Goal: Information Seeking & Learning: Learn about a topic

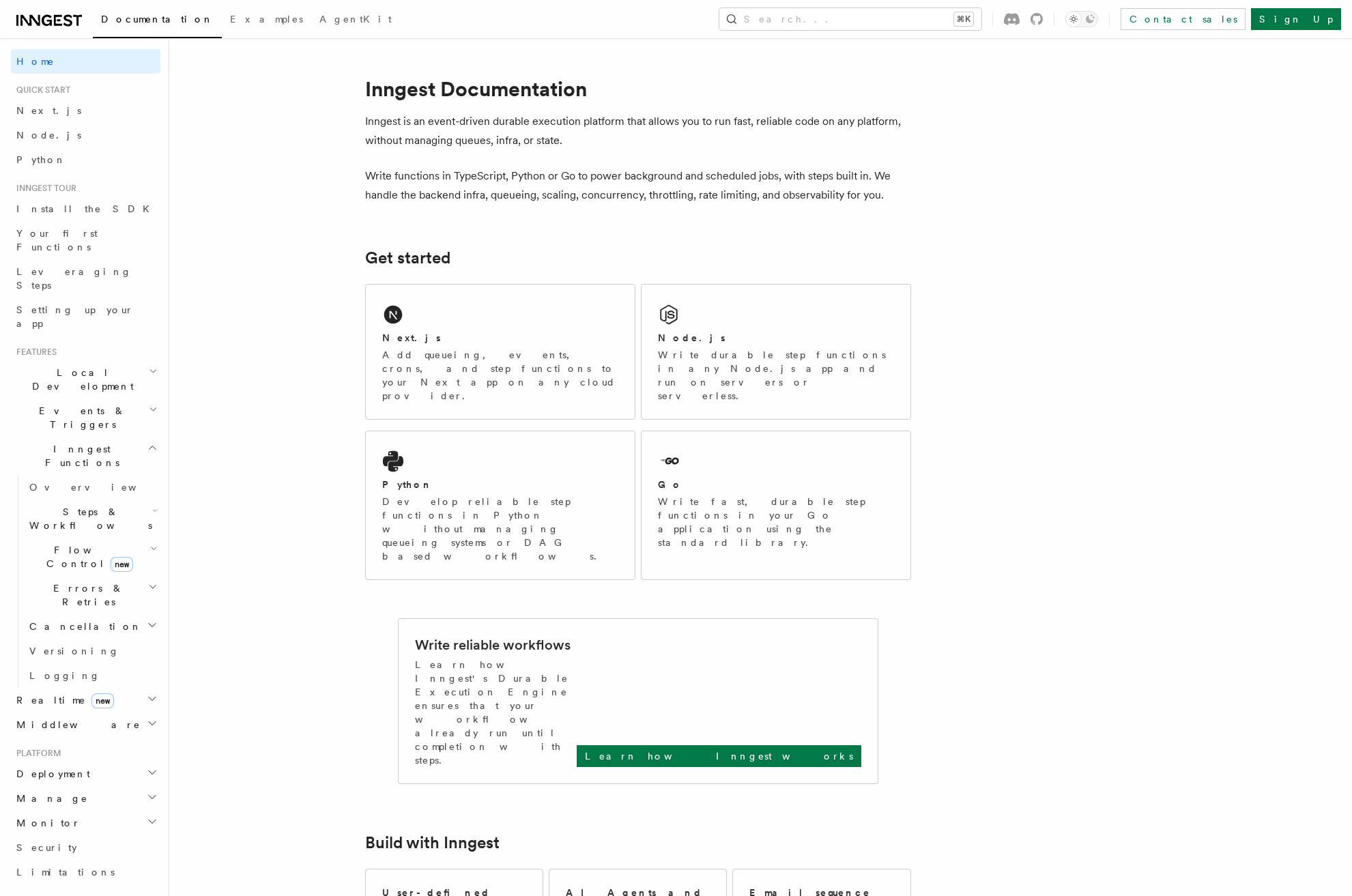
click at [86, 505] on span "Steps & Workflows" at bounding box center [88, 518] width 128 height 27
click at [78, 587] on link "Sleeps" at bounding box center [99, 598] width 124 height 24
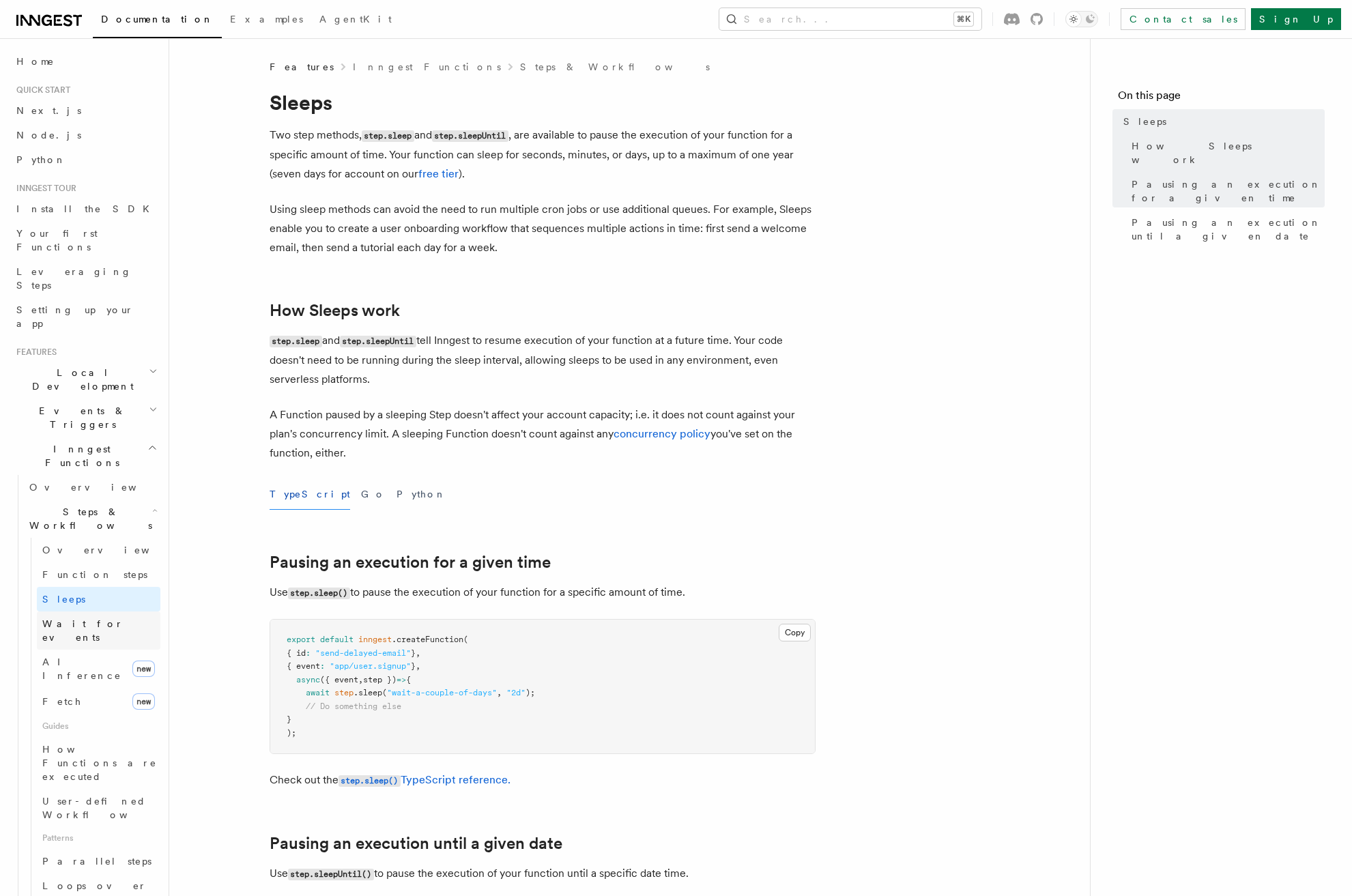
click at [102, 618] on span "Wait for events" at bounding box center [83, 630] width 81 height 24
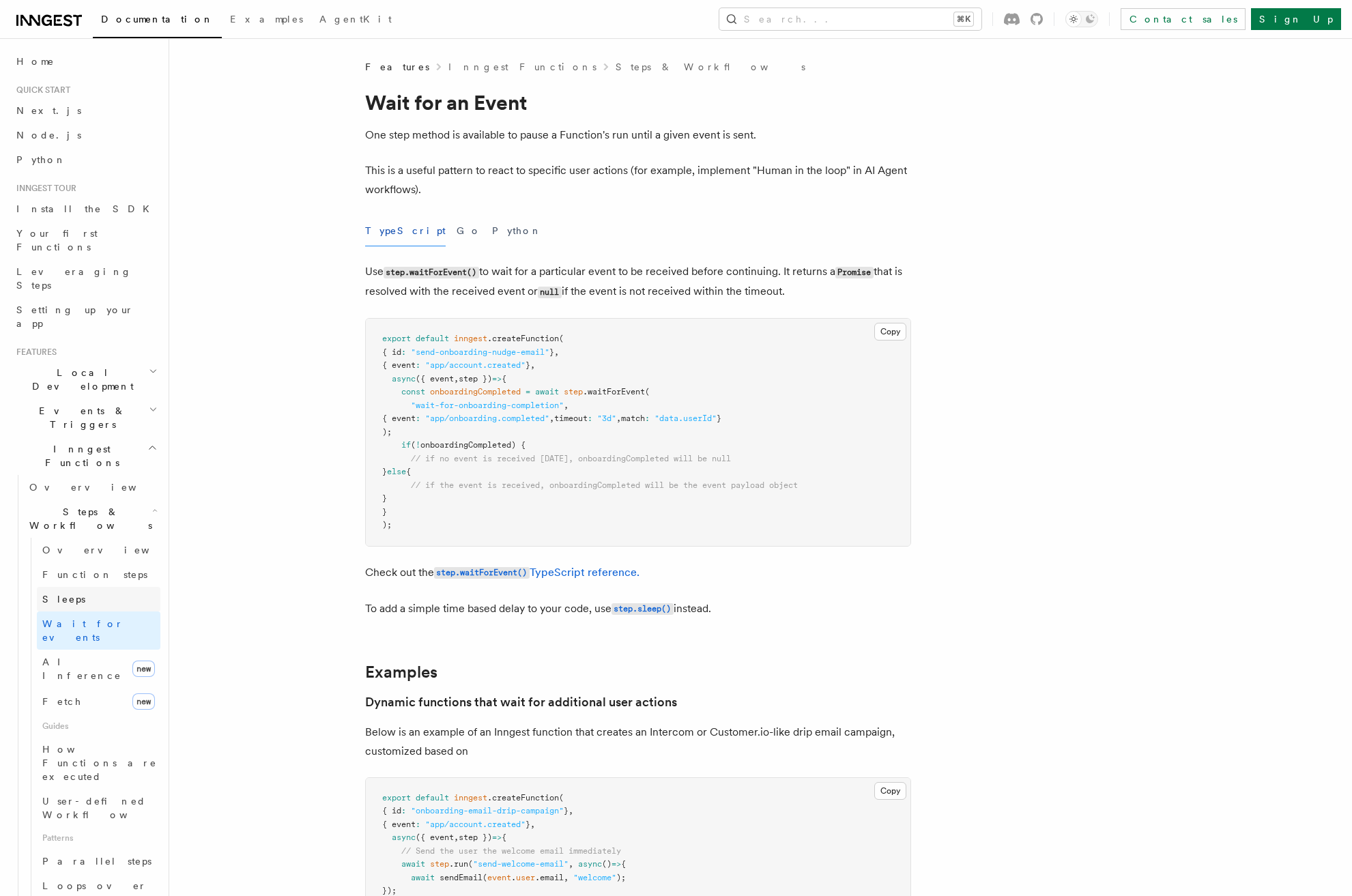
click at [67, 594] on span "Sleeps" at bounding box center [63, 599] width 43 height 11
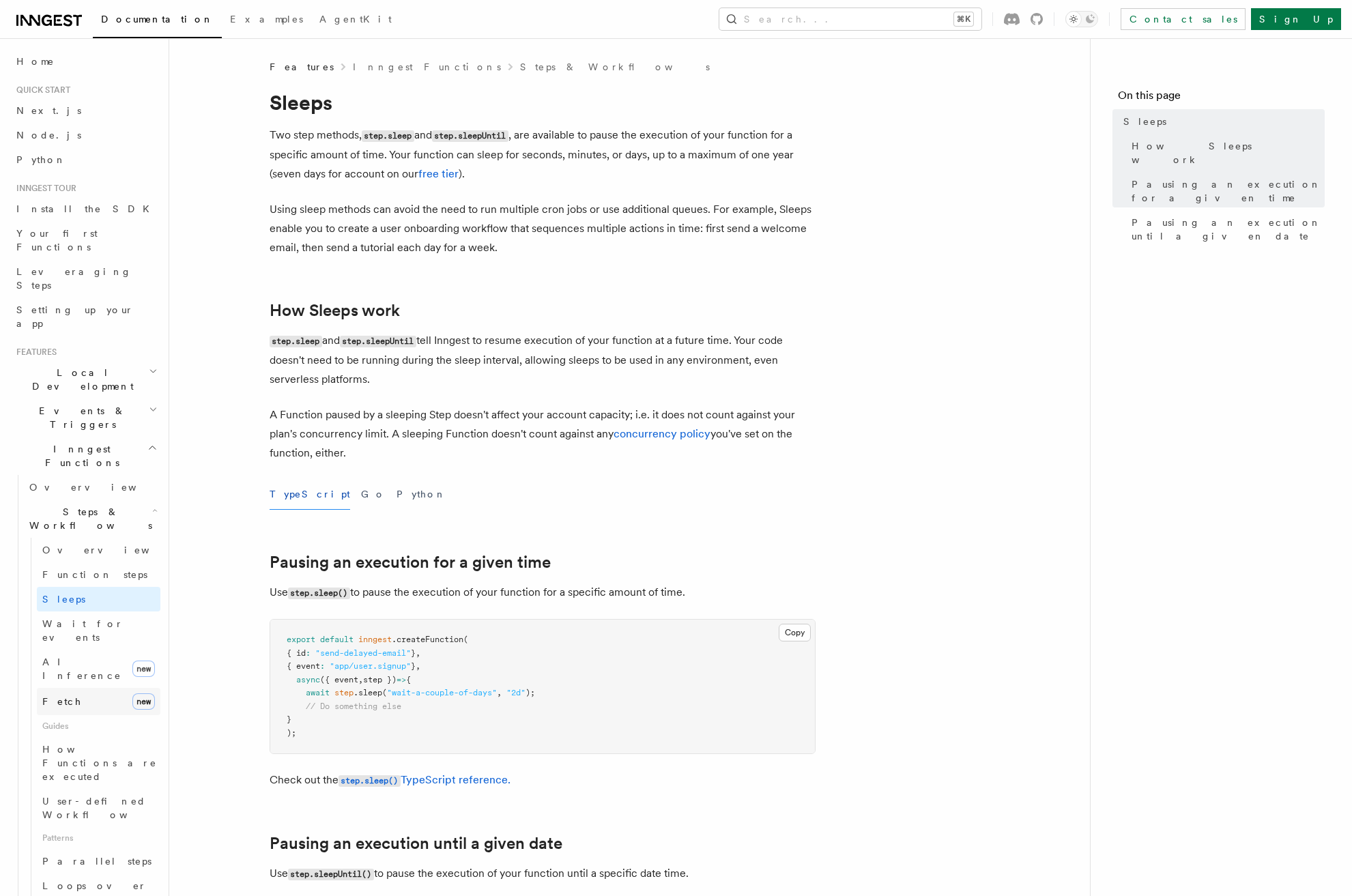
click at [86, 688] on link "Fetch new" at bounding box center [99, 701] width 124 height 27
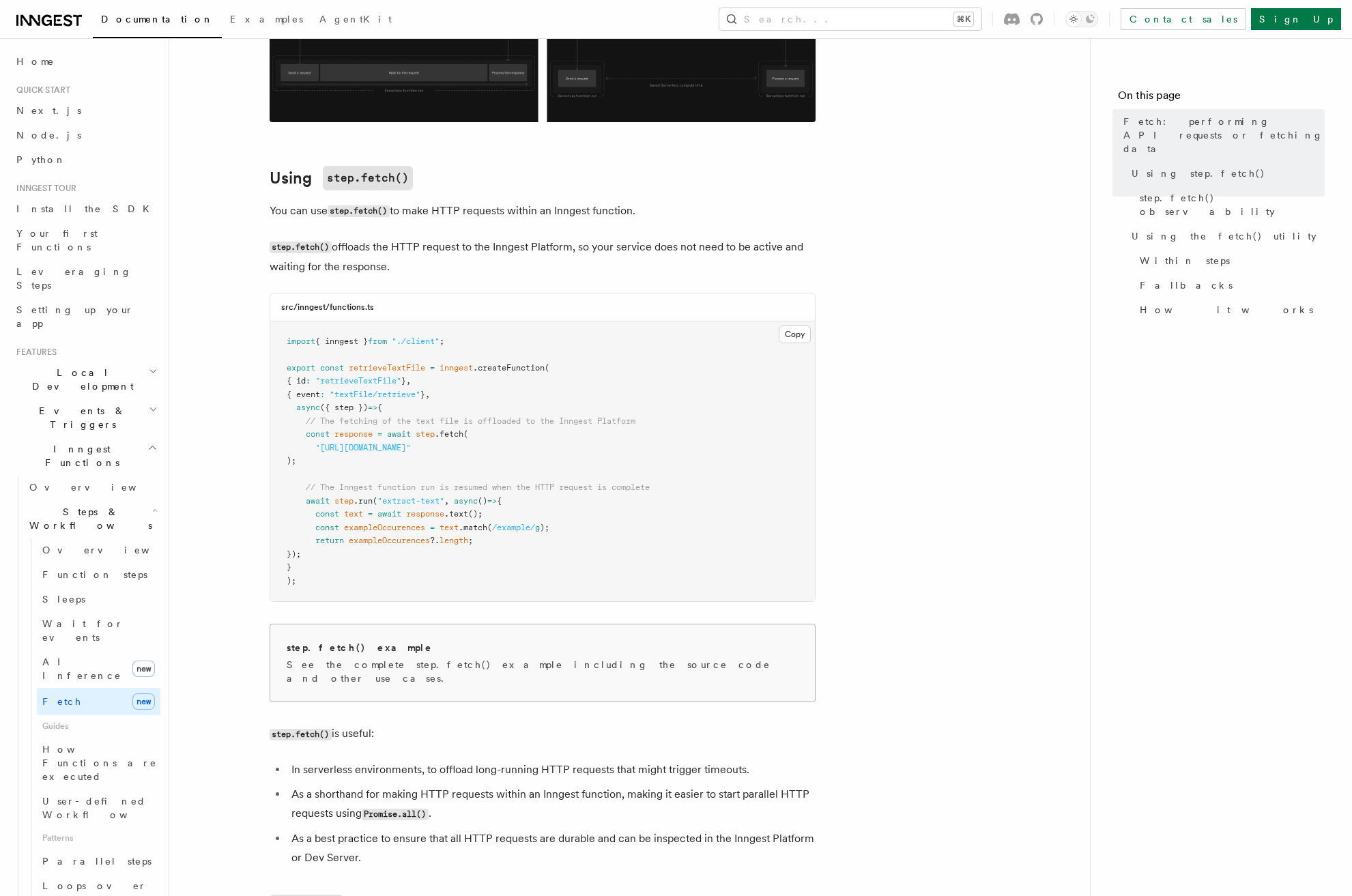
scroll to position [308, 0]
click at [78, 618] on span "Wait for events" at bounding box center [83, 630] width 81 height 24
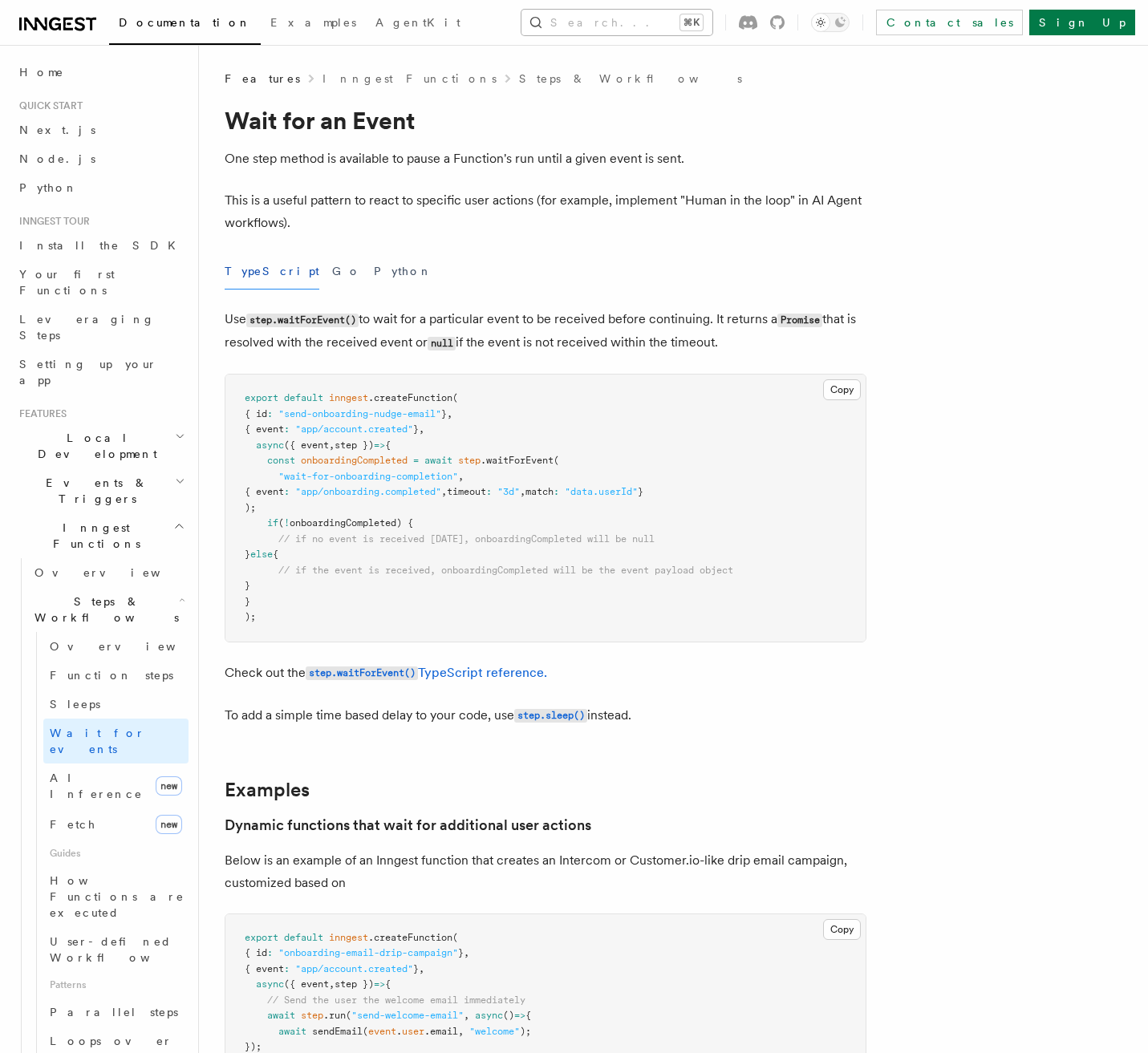
click at [572, 20] on button "Search... ⌘K" at bounding box center [616, 22] width 191 height 26
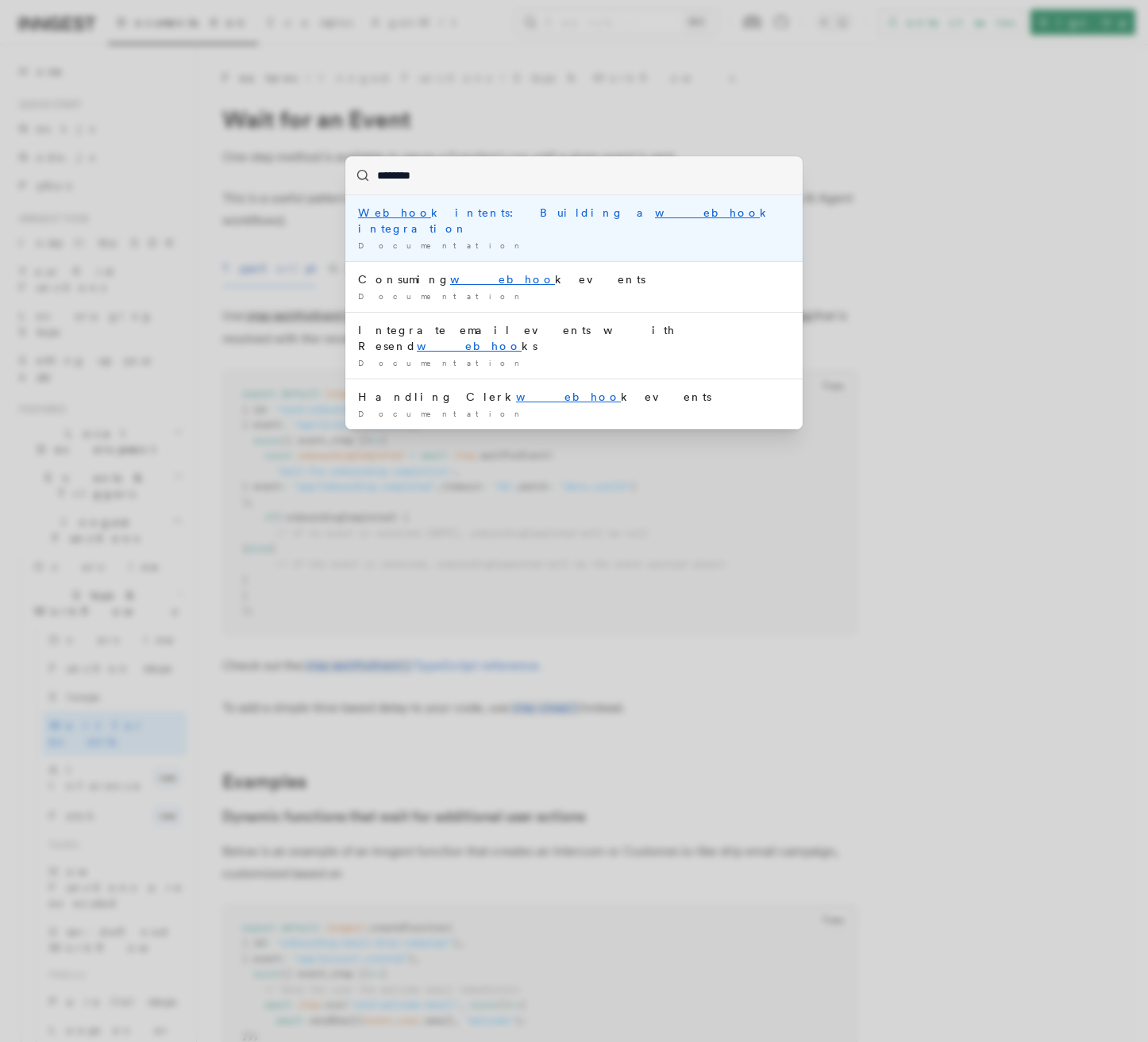
type input "*********"
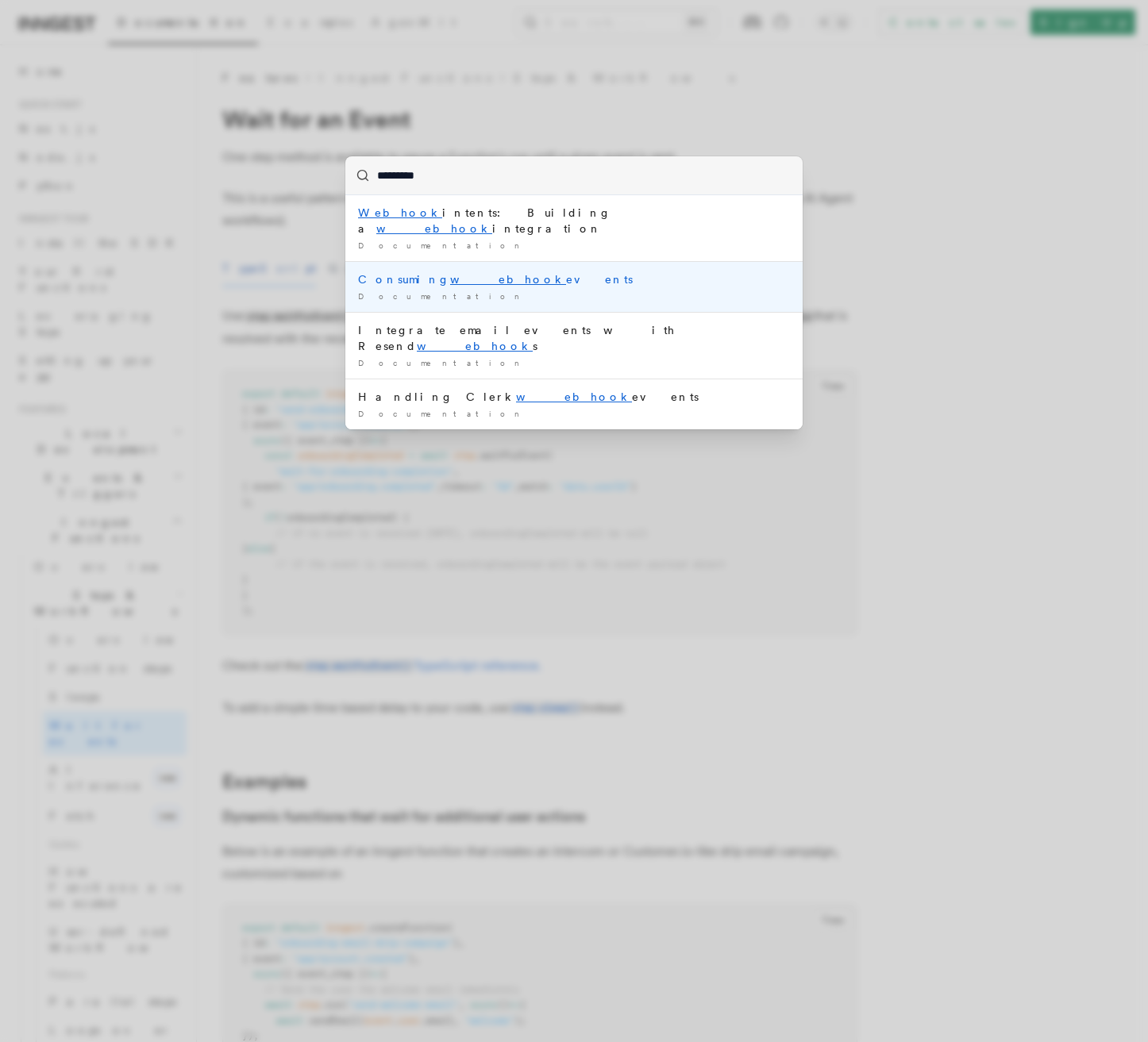
click at [491, 271] on div "Consuming webhook events" at bounding box center [574, 279] width 432 height 15
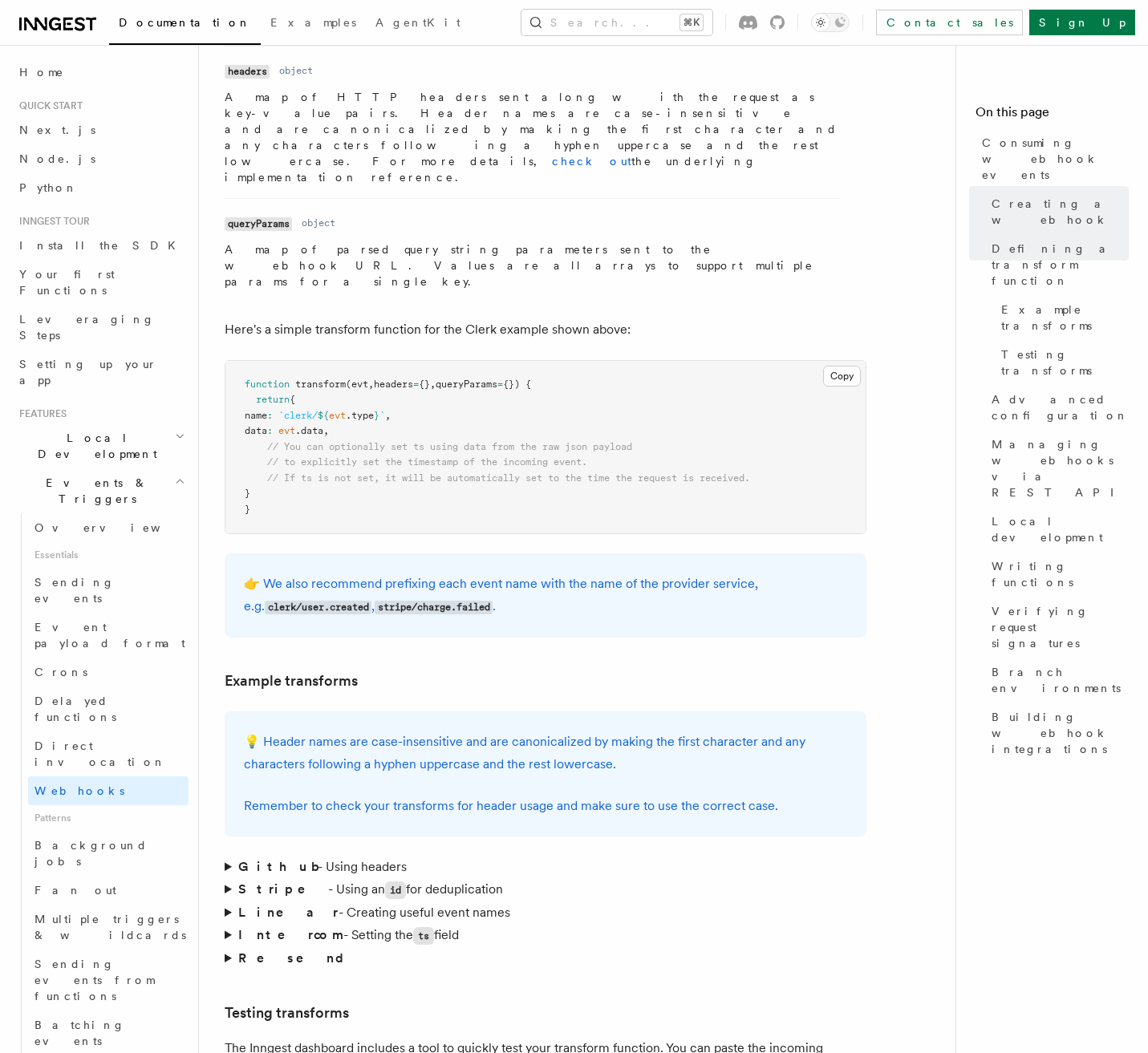
scroll to position [2124, 0]
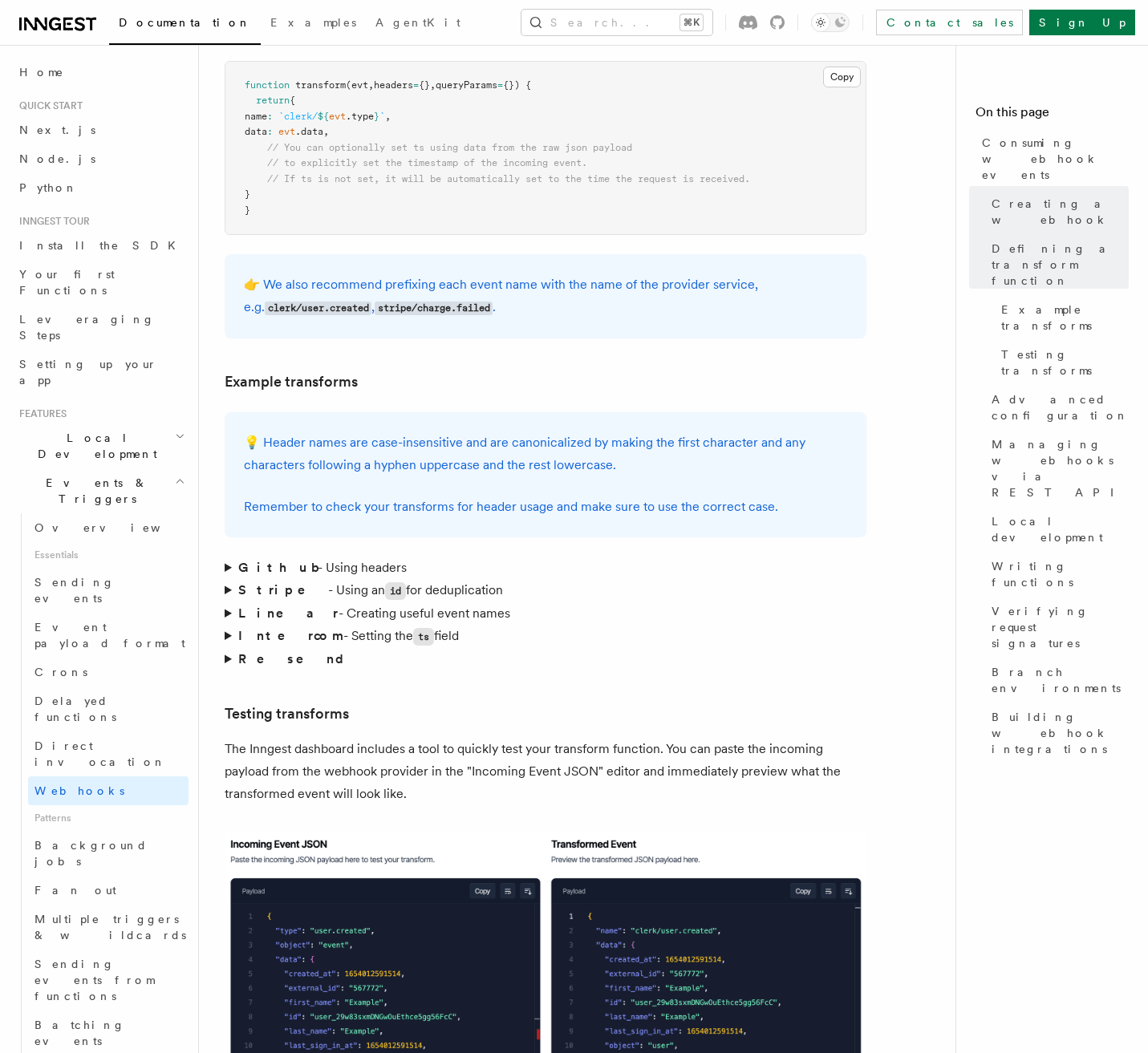
click at [227, 557] on summary "Github - Using headers" at bounding box center [545, 568] width 642 height 22
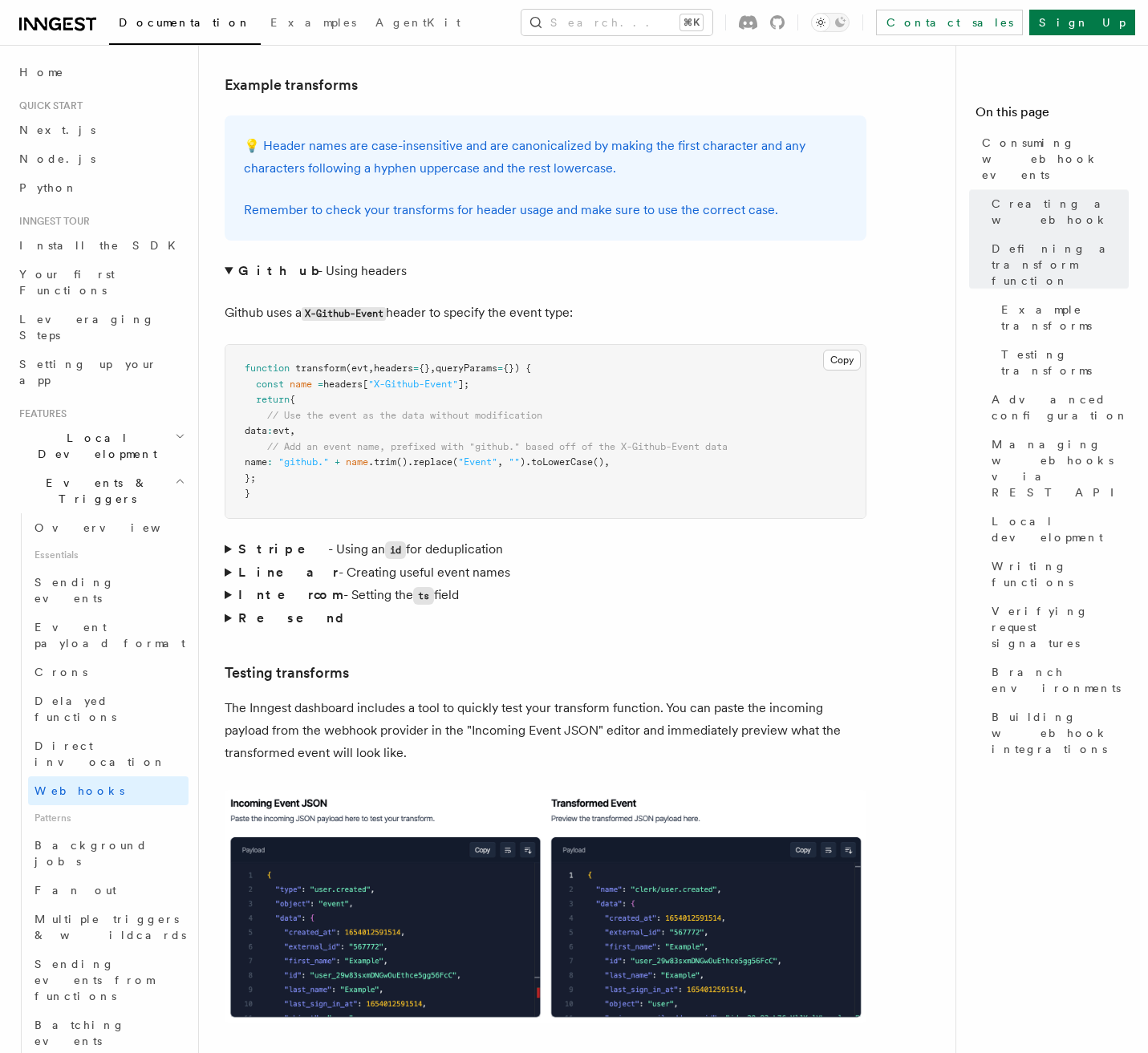
scroll to position [2459, 0]
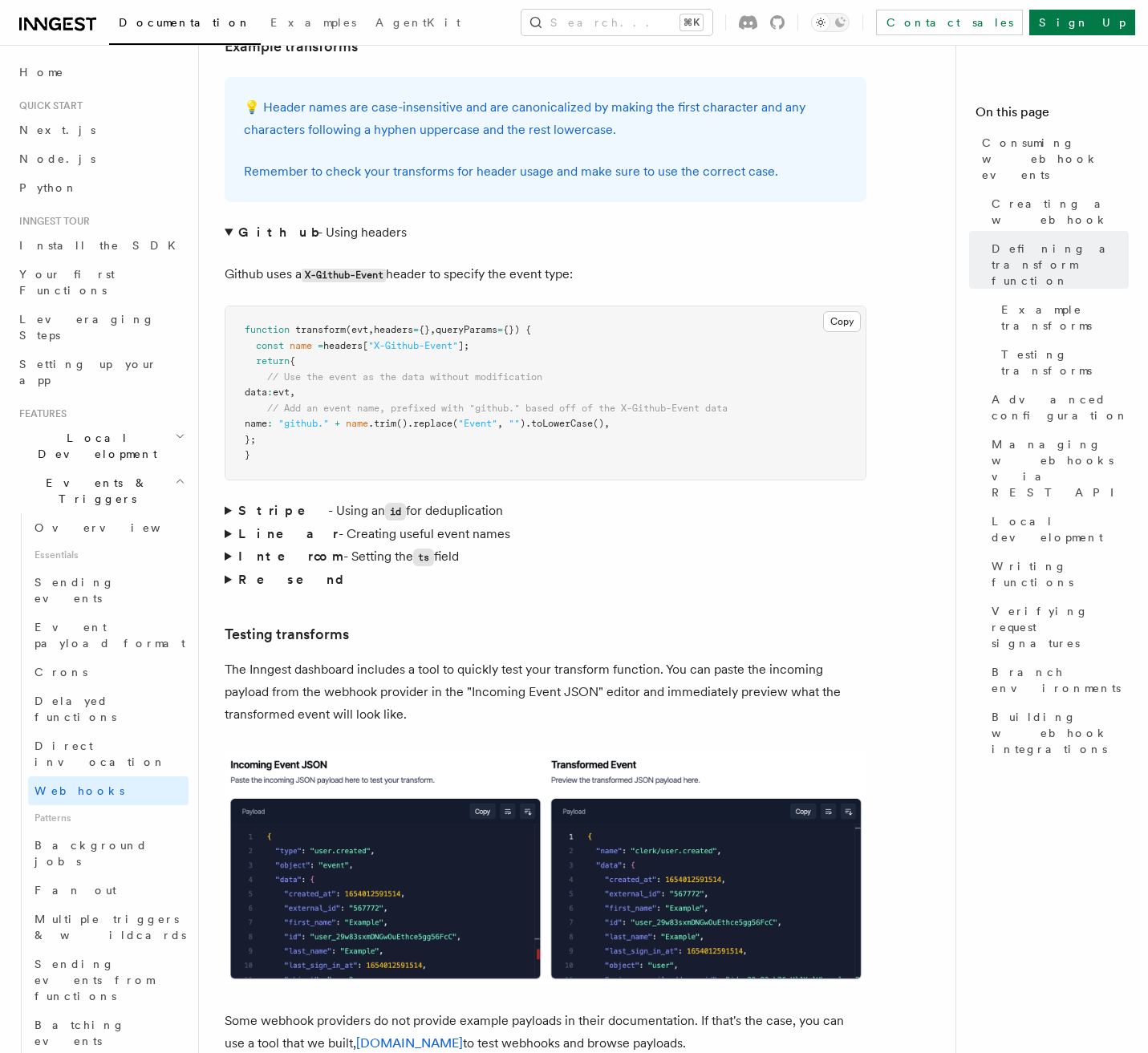
click at [227, 500] on summary "Stripe - Using an id for deduplication" at bounding box center [545, 511] width 642 height 23
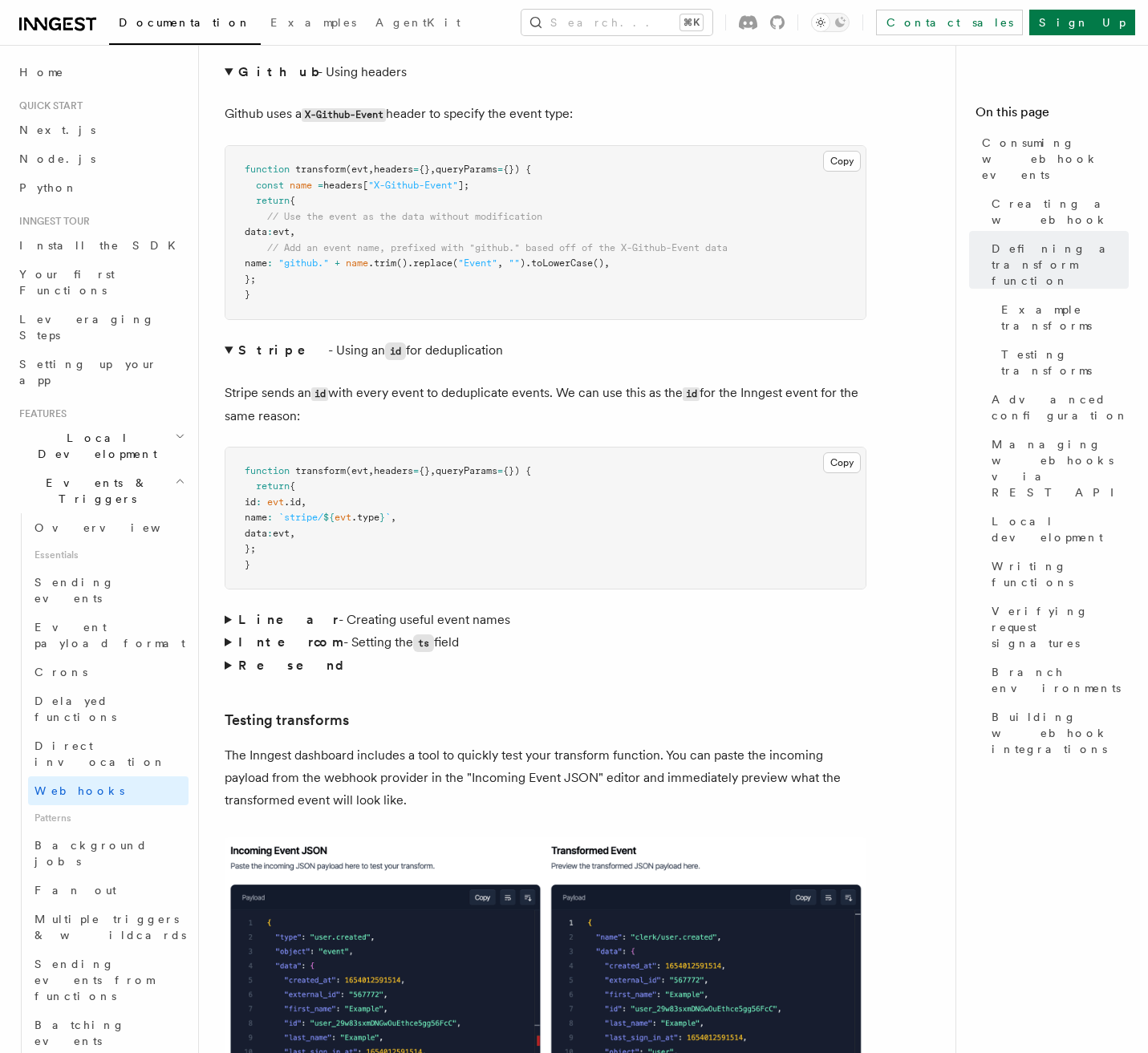
scroll to position [2646, 0]
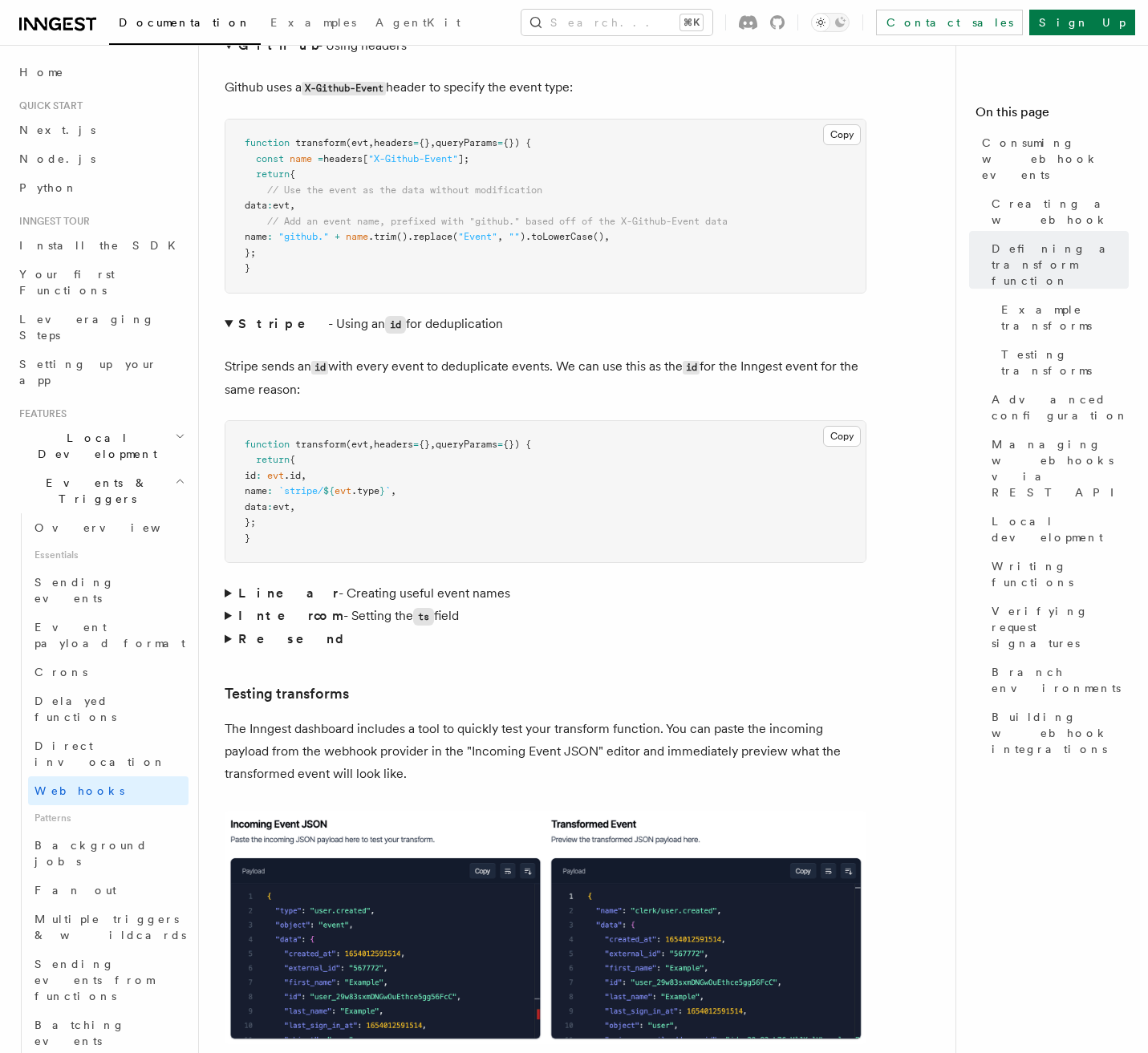
click at [227, 582] on summary "Linear - Creating useful event names" at bounding box center [545, 593] width 642 height 22
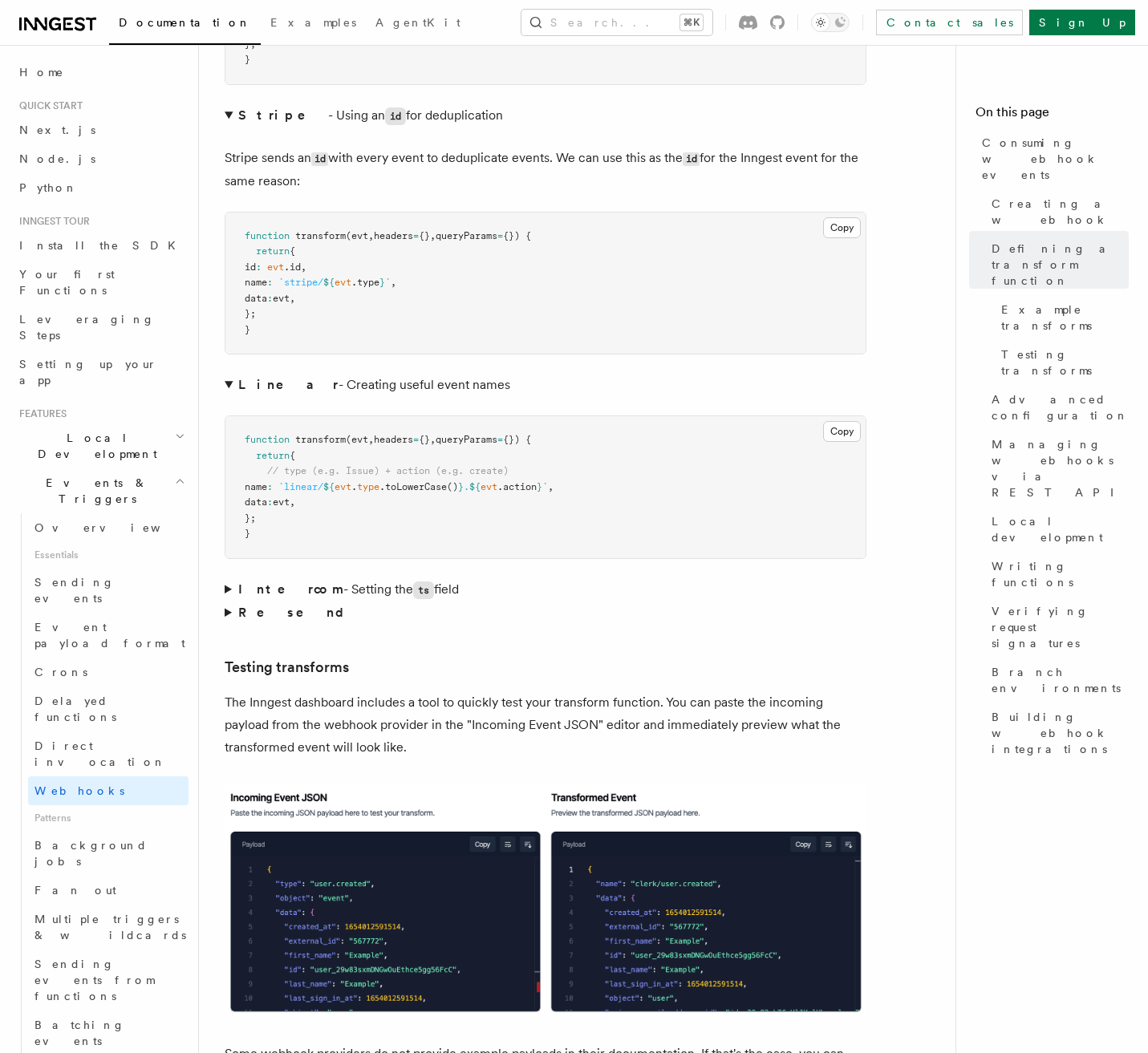
scroll to position [2920, 0]
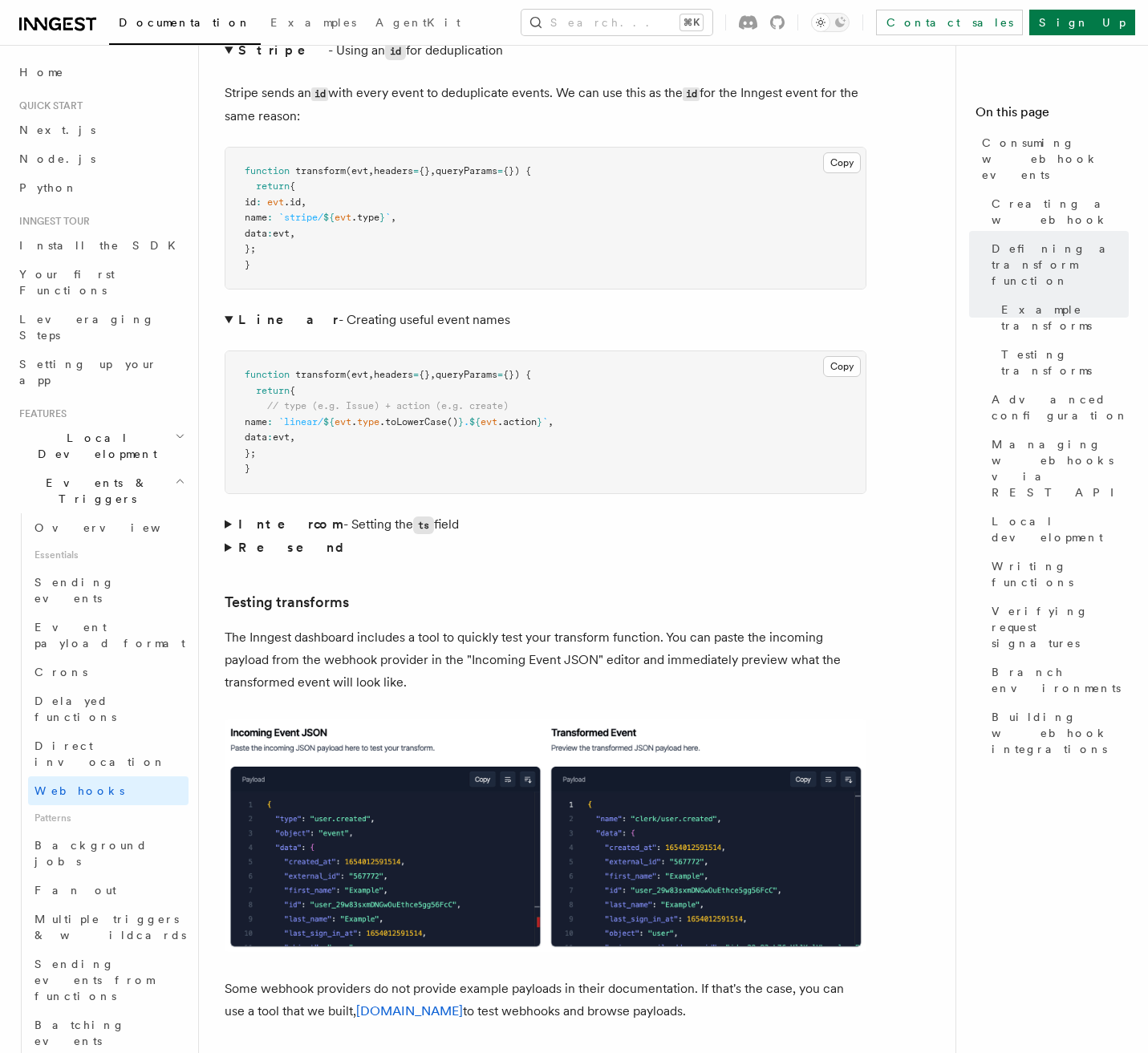
click at [229, 514] on summary "Intercom - Setting the ts field" at bounding box center [545, 525] width 642 height 23
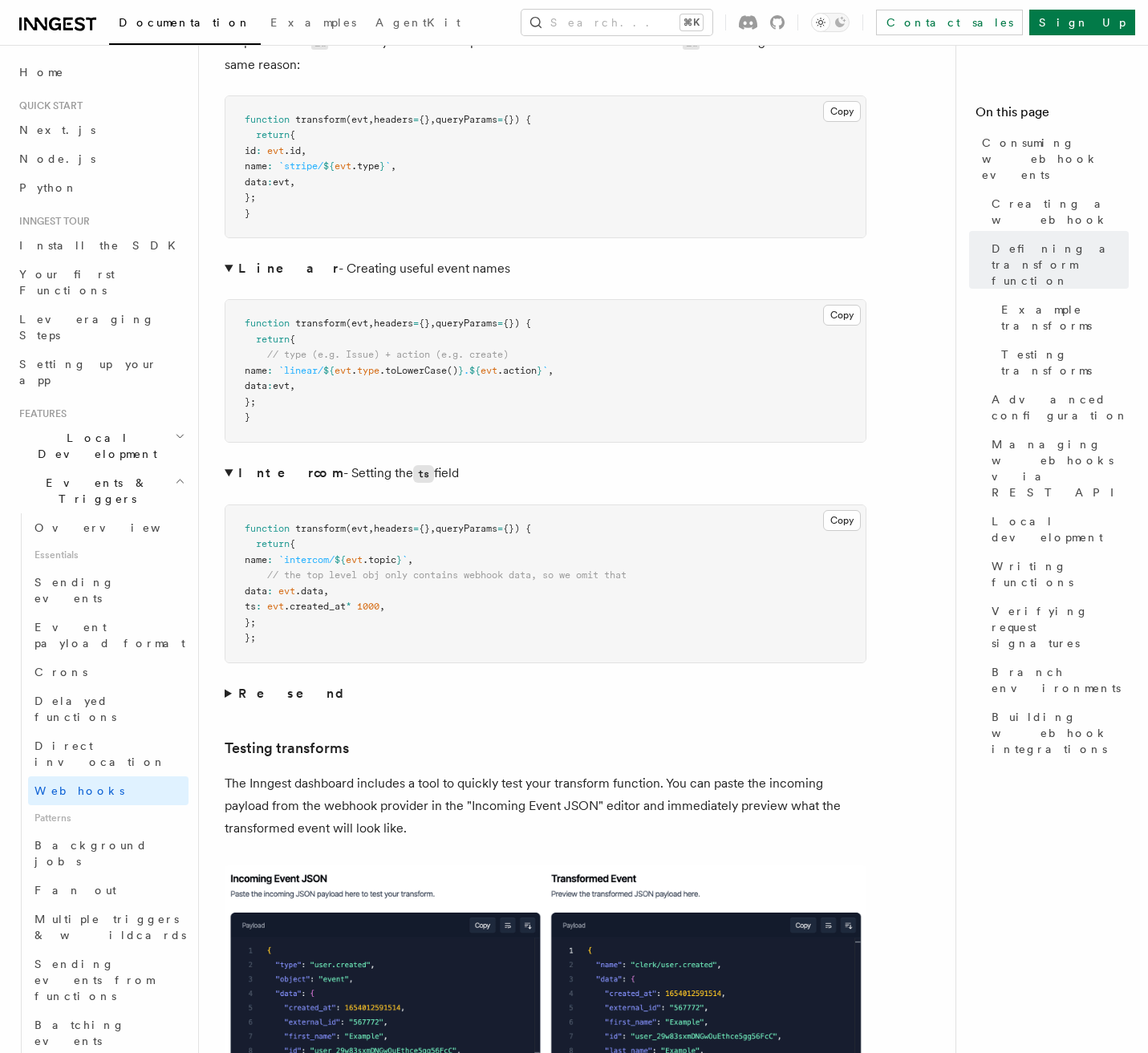
scroll to position [3013, 0]
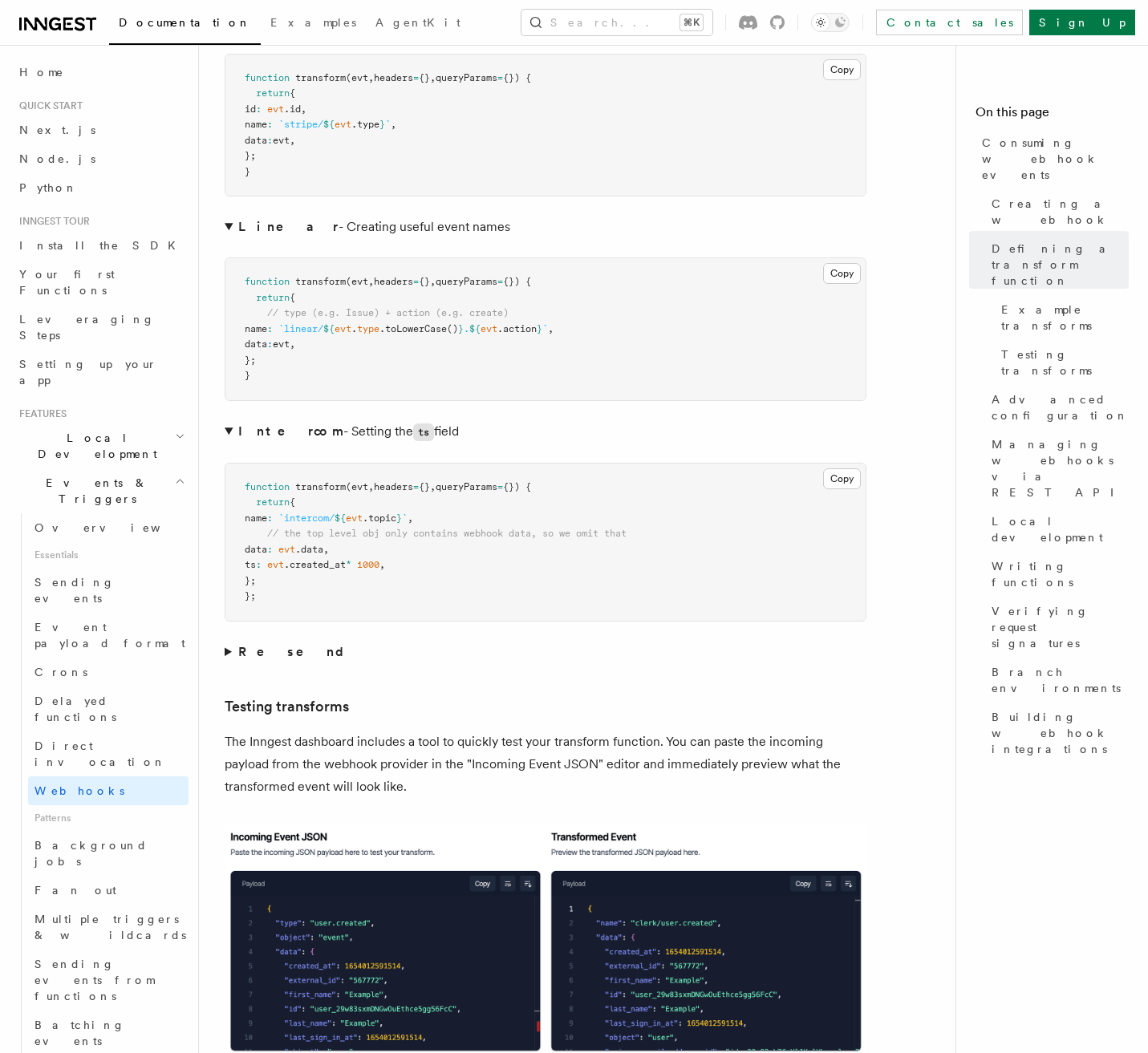
click at [228, 641] on summary "Resend" at bounding box center [545, 652] width 642 height 22
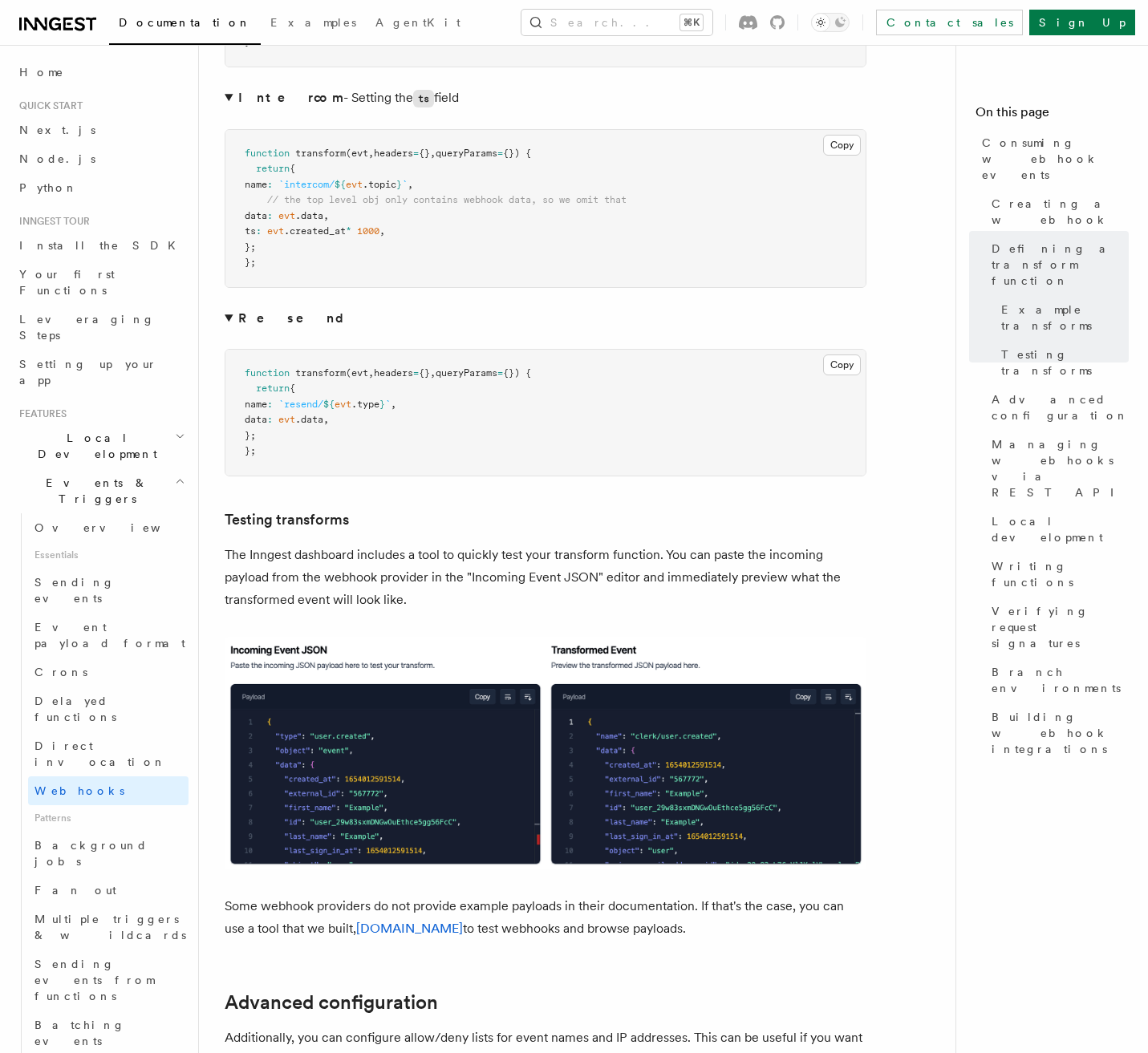
scroll to position [3308, 0]
